Goal: Transaction & Acquisition: Register for event/course

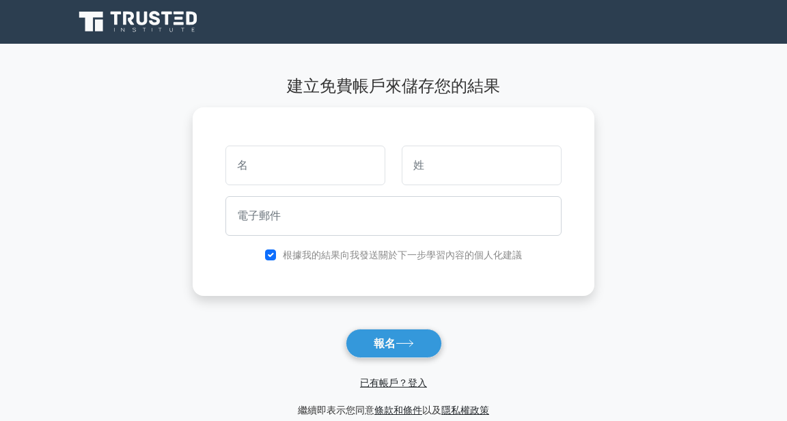
click at [355, 160] on input "text" at bounding box center [306, 166] width 160 height 40
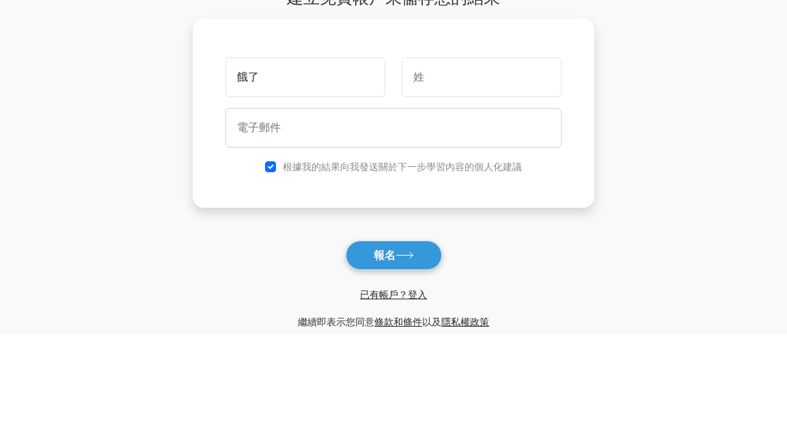
type input "餓了"
type input "主"
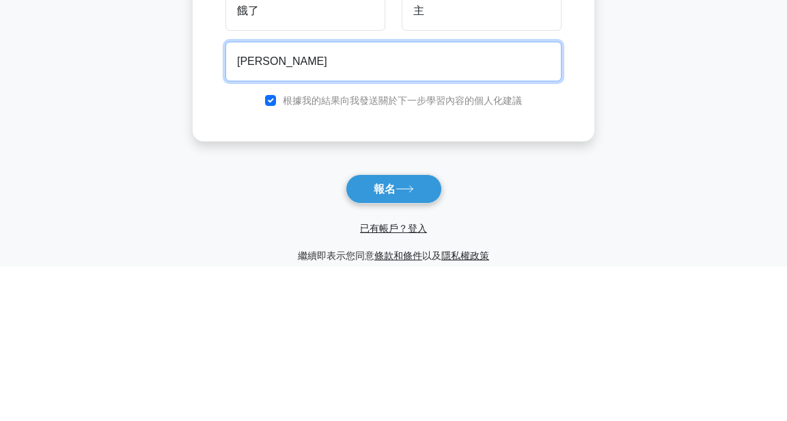
click at [346, 329] on button "報名" at bounding box center [394, 343] width 96 height 29
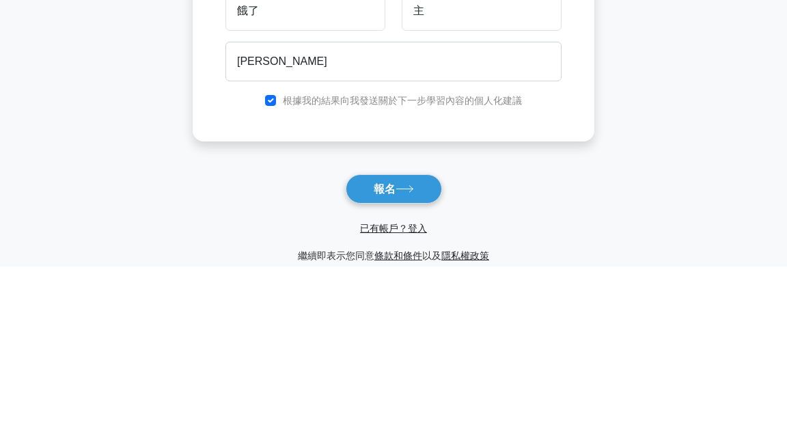
click at [687, 208] on main "建立免費帳戶來儲存您的結果 餓了 主 廖安 根據我的結果向我發送關於下一步學習內容的個人化建議 報名" at bounding box center [393, 247] width 787 height 407
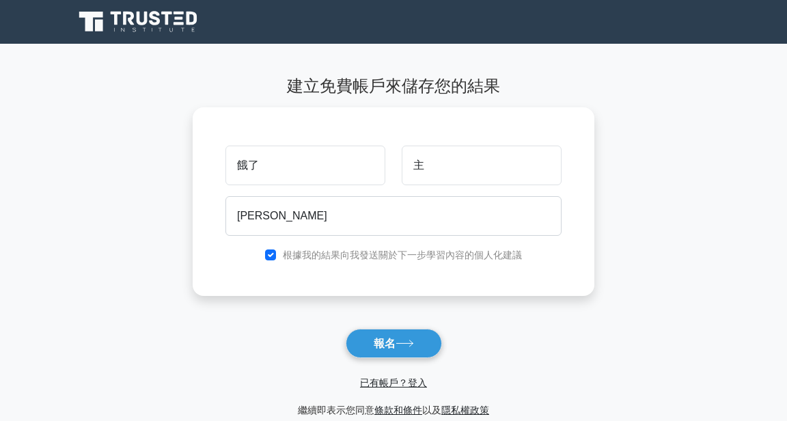
click at [424, 331] on button "報名" at bounding box center [394, 343] width 96 height 29
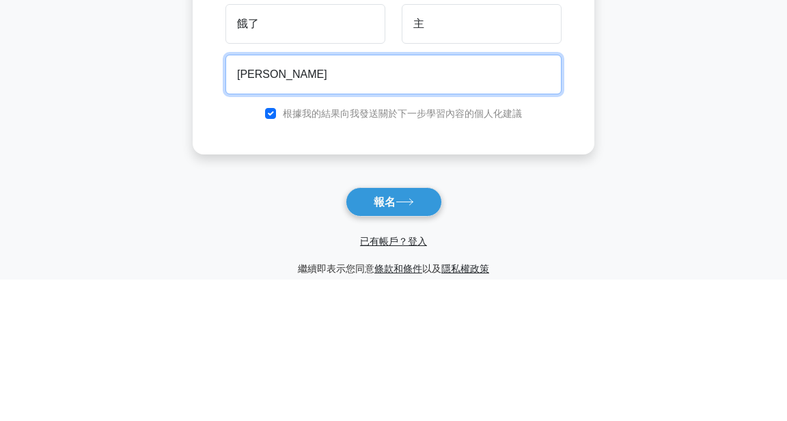
click at [346, 329] on button "報名" at bounding box center [394, 343] width 96 height 29
type input "廖安可溫度呃"
click at [346, 329] on button "報名" at bounding box center [394, 343] width 96 height 29
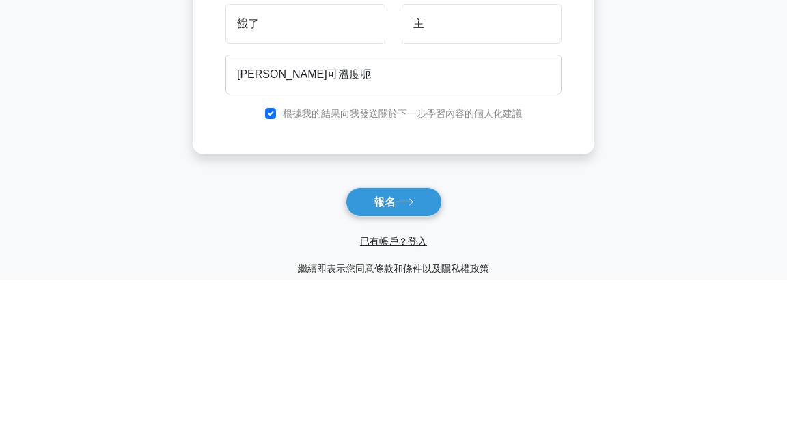
click at [670, 206] on main "建立免費帳戶來儲存您的結果 餓了 主 廖安可溫度呃 根據我的結果向我發送關於下一步學習內容的個人化建議 報名 以及" at bounding box center [393, 247] width 787 height 407
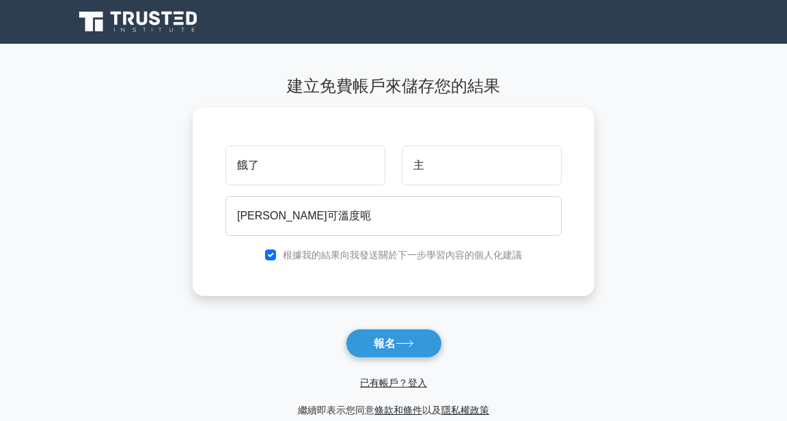
click at [417, 385] on font "已有帳戶？登入" at bounding box center [393, 382] width 67 height 11
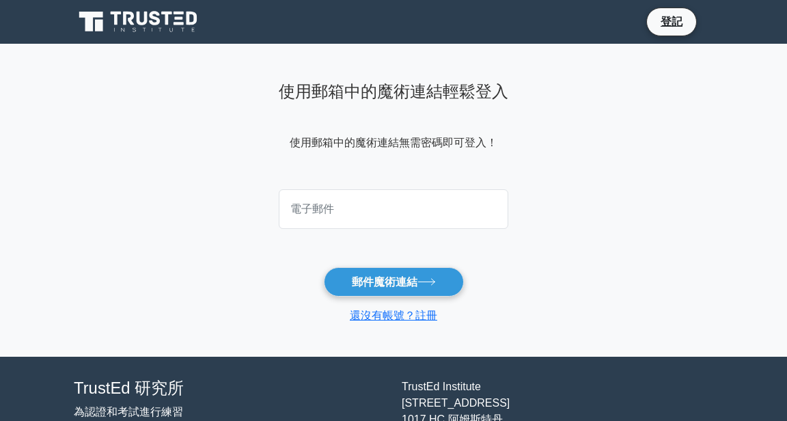
click at [459, 217] on input "email" at bounding box center [394, 209] width 230 height 40
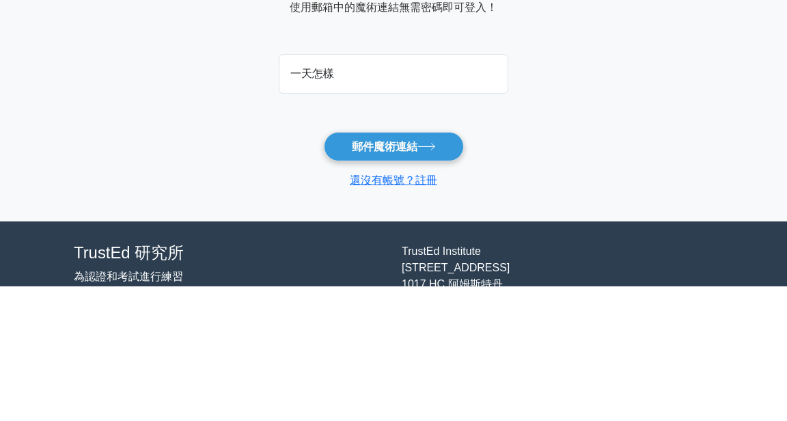
click at [324, 267] on button "郵件魔術連結" at bounding box center [394, 281] width 140 height 29
click at [683, 187] on main "使用郵箱中的魔術連結輕鬆登入 使用郵箱中的魔術連結無需密碼即可登入！ 一天怎樣 郵件魔術連結 還沒有帳號？註冊" at bounding box center [393, 200] width 787 height 313
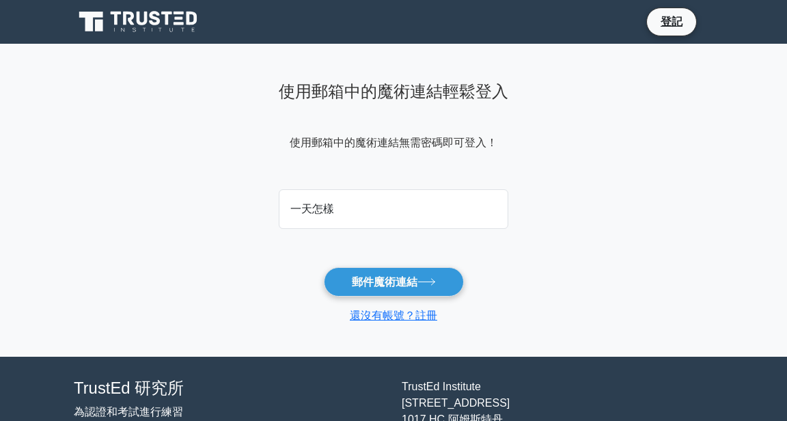
click at [449, 283] on button "郵件魔術連結" at bounding box center [394, 281] width 140 height 29
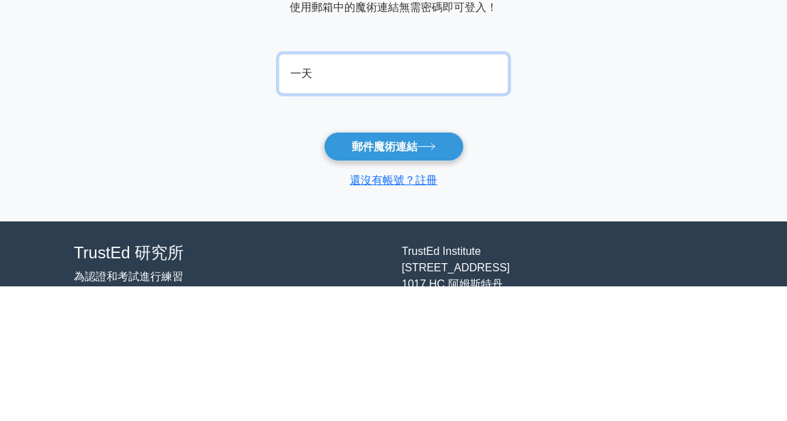
type input "一"
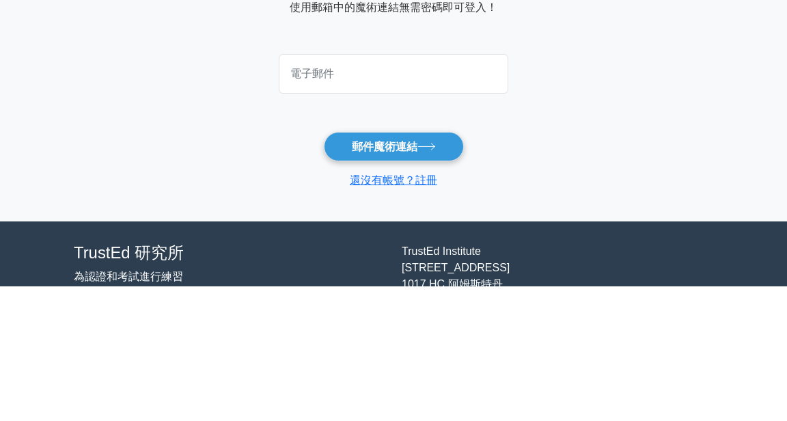
click at [713, 239] on main "使用郵箱中的魔術連結輕鬆登入 使用郵箱中的魔術連結無需密碼即可登入！ 郵件魔術連結 還沒有帳號？註冊" at bounding box center [393, 200] width 787 height 313
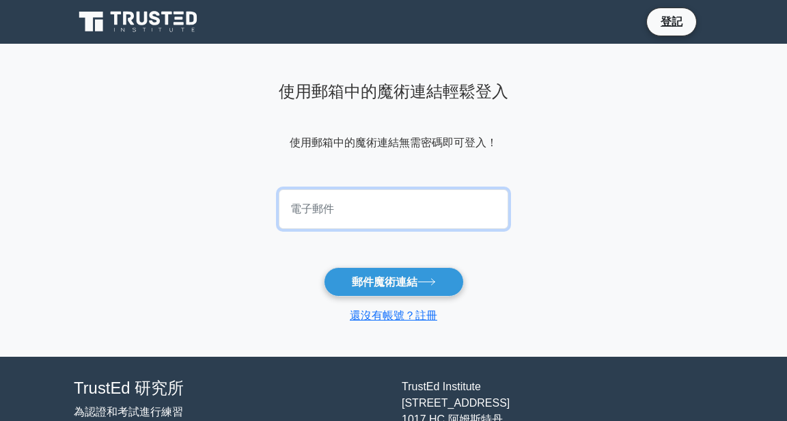
click at [418, 201] on input "email" at bounding box center [394, 209] width 230 height 40
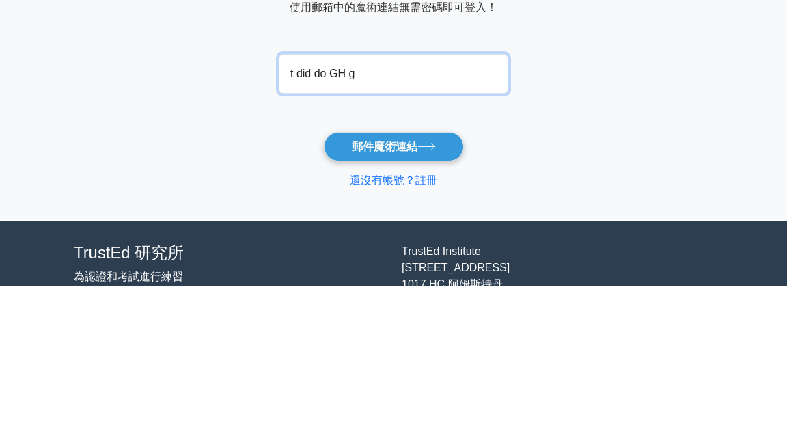
type input "t did do GH g"
click at [324, 267] on button "郵件魔術連結" at bounding box center [394, 281] width 140 height 29
click at [592, 230] on main "使用郵箱中的魔術連結輕鬆登入 使用郵箱中的魔術連結無需密碼即可登入！ t did do GH g 郵件魔術連結 還沒有帳號？註冊" at bounding box center [393, 200] width 787 height 313
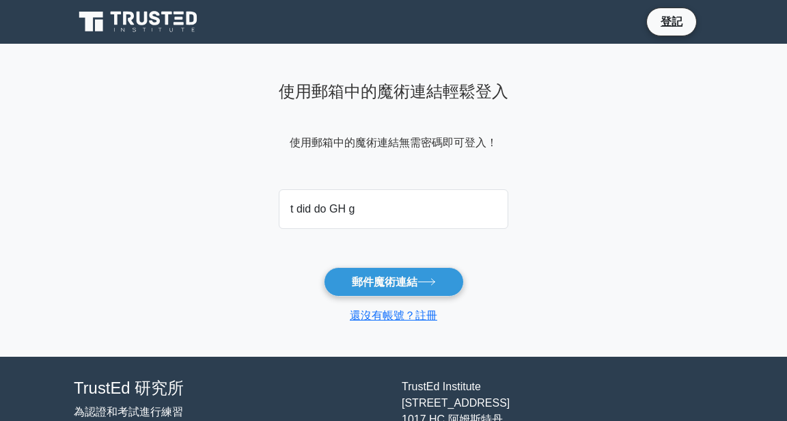
click at [411, 280] on font "郵件魔術連結" at bounding box center [385, 282] width 66 height 12
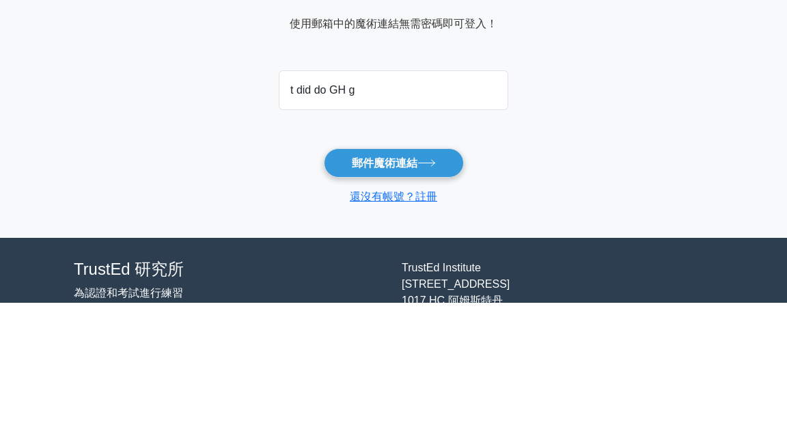
click at [206, 220] on main "使用郵箱中的魔術連結輕鬆登入 使用郵箱中的魔術連結無需密碼即可登入！ t did do GH g 郵件魔術連結 還沒有帳號？註冊" at bounding box center [393, 200] width 787 height 313
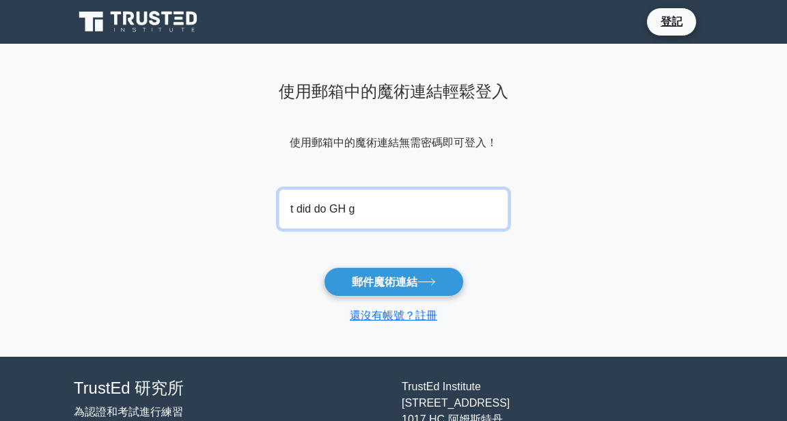
click at [345, 209] on input "t did do GH g" at bounding box center [394, 209] width 230 height 40
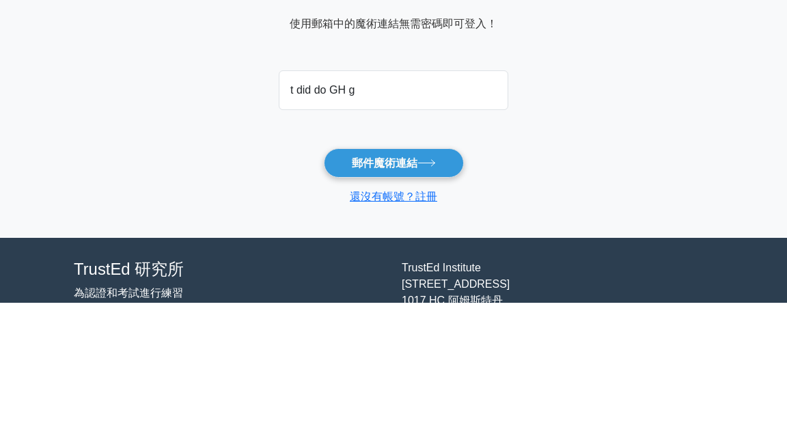
click at [346, 245] on form "t did do GH g 郵件魔術連結 還沒有帳號？註冊" at bounding box center [394, 254] width 230 height 140
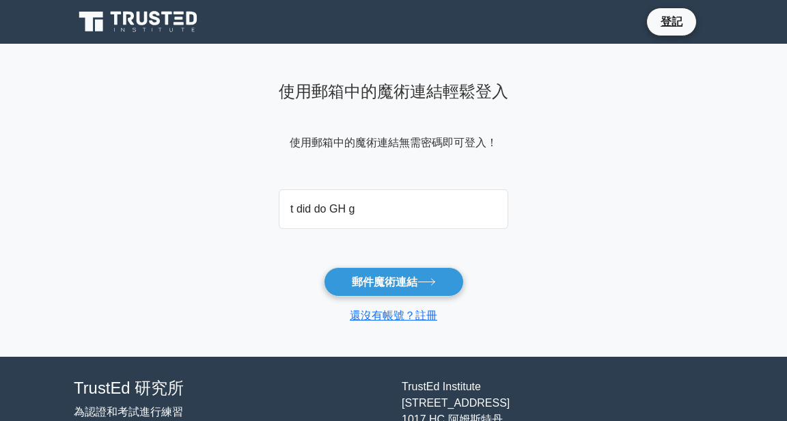
click at [341, 293] on button "郵件魔術連結" at bounding box center [394, 281] width 140 height 29
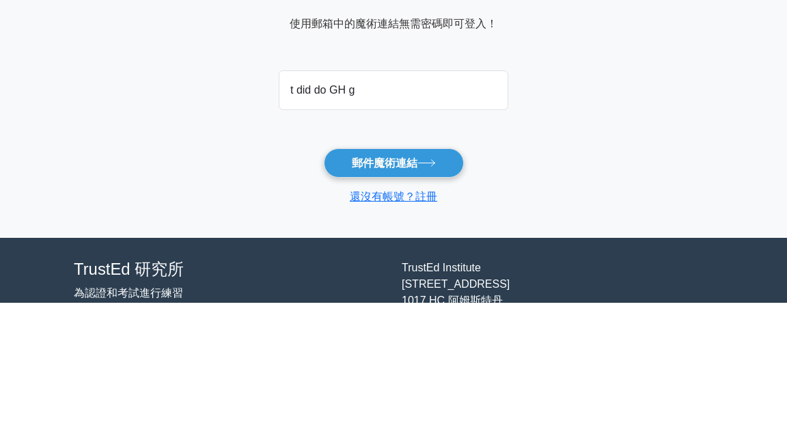
click at [122, 208] on main "使用郵箱中的魔術連結輕鬆登入 使用郵箱中的魔術連結無需密碼即可登入！ t did do GH g 郵件魔術連結 還沒有帳號？註冊" at bounding box center [393, 200] width 787 height 313
